Goal: Task Accomplishment & Management: Manage account settings

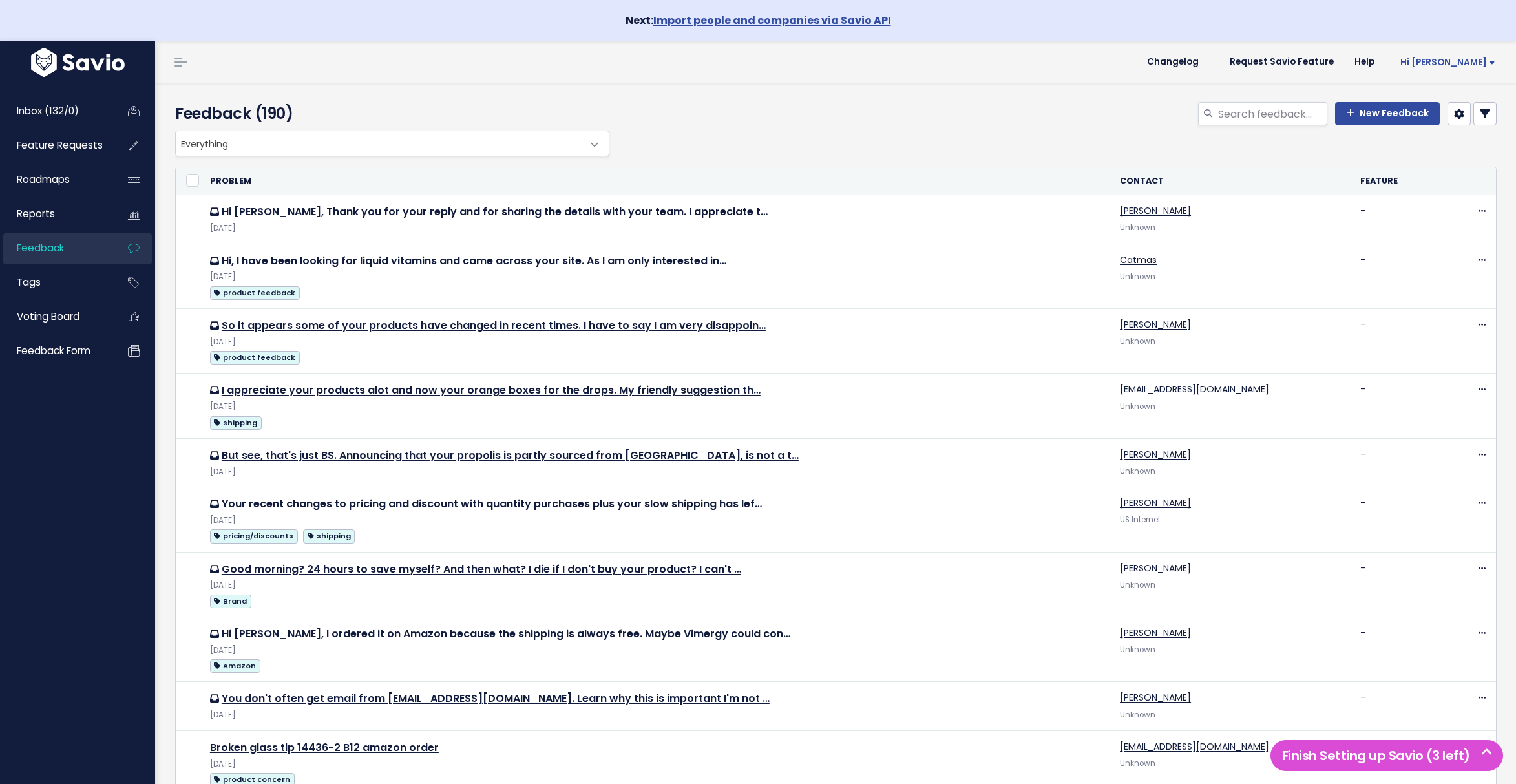
click at [1480, 66] on span "Hi [PERSON_NAME]" at bounding box center [1448, 62] width 95 height 9
click at [1442, 203] on link "Billing" at bounding box center [1453, 200] width 95 height 25
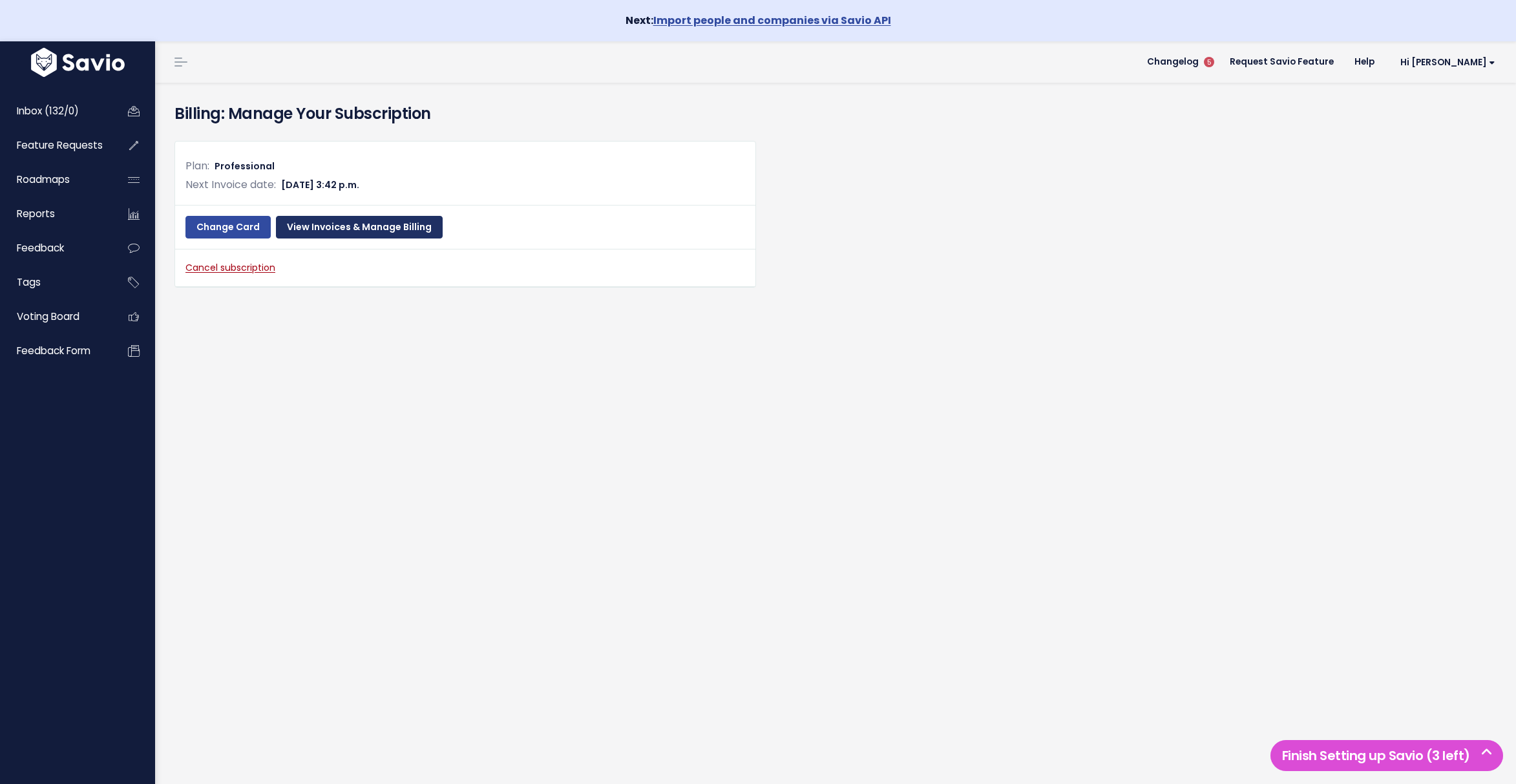
click at [354, 232] on link "View Invoices & Manage Billing" at bounding box center [359, 227] width 167 height 23
click at [389, 229] on link "View Invoices & Manage Billing" at bounding box center [359, 227] width 167 height 23
